Goal: Check status

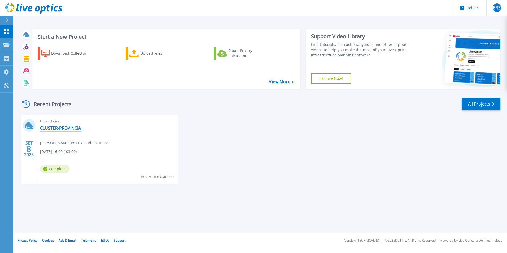
click at [68, 129] on link "CLUSTER-PROVINCIA" at bounding box center [60, 127] width 41 height 5
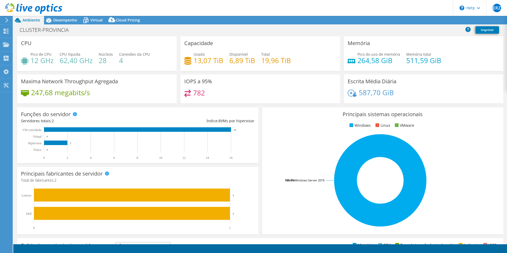
select select "SouthAmerica"
select select "BRL"
